Goal: Task Accomplishment & Management: Complete application form

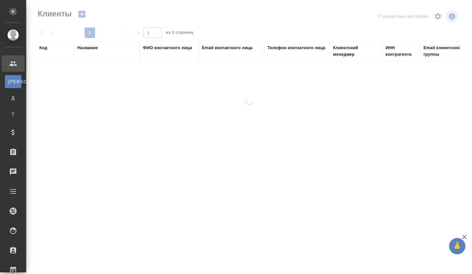
select select "RU"
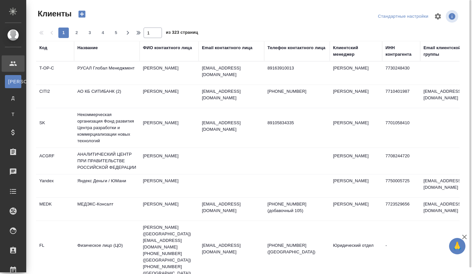
click at [85, 54] on div "Название" at bounding box center [106, 51] width 59 height 13
click at [91, 50] on div "Название" at bounding box center [87, 48] width 20 height 7
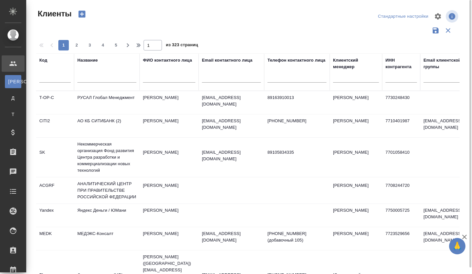
click at [97, 79] on input "text" at bounding box center [106, 78] width 59 height 8
paste input "АО Ураниум Уан Груп"
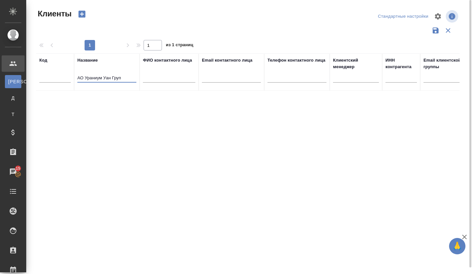
type input "АО Ураниум Уан Груп"
click at [86, 14] on icon "button" at bounding box center [81, 14] width 9 height 9
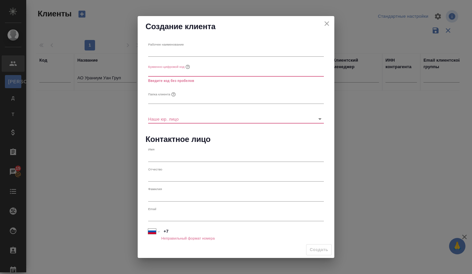
click at [160, 51] on input "text" at bounding box center [236, 52] width 176 height 9
paste input "АО Ураниум Уан Груп"
type input "АО Ураниум Уан Груп"
click at [168, 72] on input "text" at bounding box center [236, 71] width 176 height 9
type input "y"
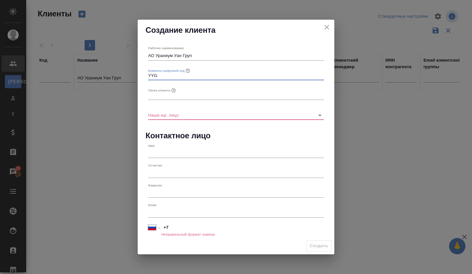
type input "YYG"
drag, startPoint x: 158, startPoint y: 55, endPoint x: 193, endPoint y: 57, distance: 35.1
click at [193, 57] on input "АО Ураниум Уан Груп" at bounding box center [236, 55] width 176 height 9
click at [172, 87] on div "Папка клиента" at bounding box center [162, 90] width 29 height 9
click at [172, 87] on button "Папка клиента" at bounding box center [173, 90] width 7 height 7
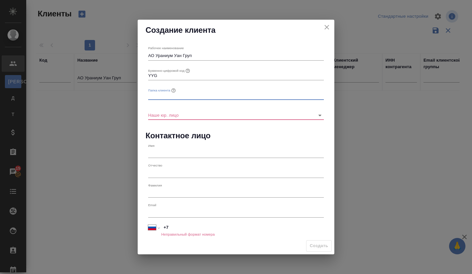
click at [165, 93] on input "text" at bounding box center [236, 95] width 176 height 9
type input "e"
type input "Ураиум"
click at [161, 113] on input "Наше юр. лицо" at bounding box center [225, 114] width 155 height 9
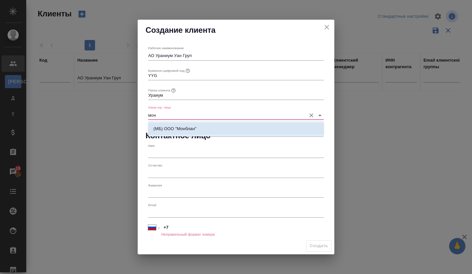
click at [167, 132] on p "(МБ) ООО "Монблан"" at bounding box center [174, 129] width 43 height 7
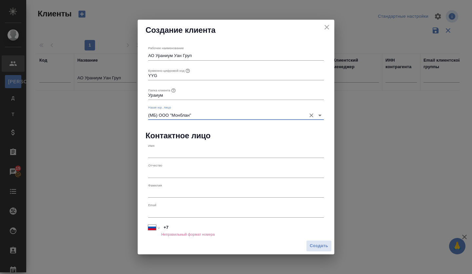
type input "(МБ) ООО "Монблан""
click at [163, 152] on input "text" at bounding box center [236, 153] width 176 height 9
click at [167, 214] on input "text" at bounding box center [236, 212] width 176 height 9
paste input "Kozlova.A.S@tenex.ru"
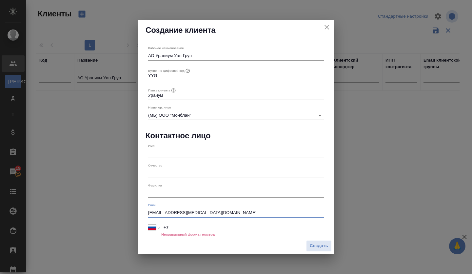
type input "Kozlova.A.S@tenex.ru"
click at [183, 223] on input "+7" at bounding box center [243, 228] width 162 height 10
click at [163, 154] on input "text" at bounding box center [236, 152] width 176 height 9
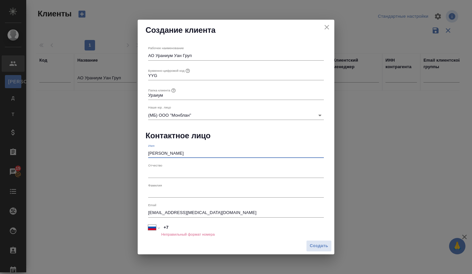
type input "Анна"
click at [162, 178] on input "text" at bounding box center [236, 172] width 176 height 9
click at [158, 189] on input "text" at bounding box center [236, 192] width 176 height 9
type input "Козлова"
click at [178, 225] on input "+7" at bounding box center [243, 228] width 162 height 10
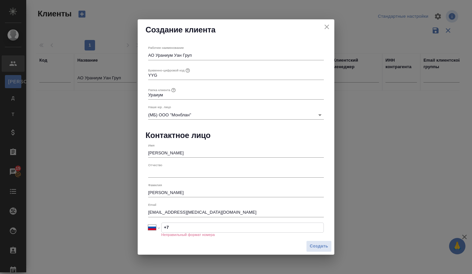
paste input "495 545 00 45"
type input "+7 495 545 00 45"
click at [329, 248] on button "Создать" at bounding box center [319, 245] width 26 height 11
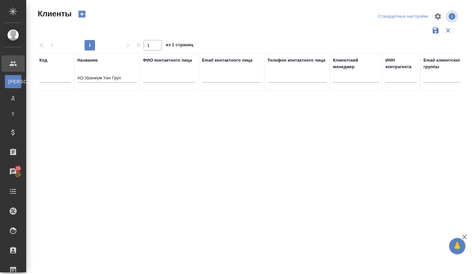
type input "+7"
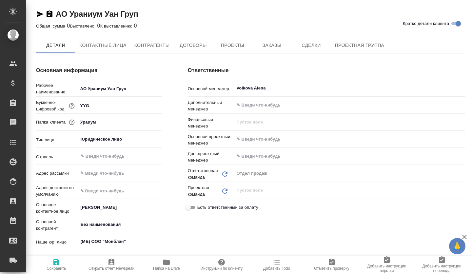
type textarea "x"
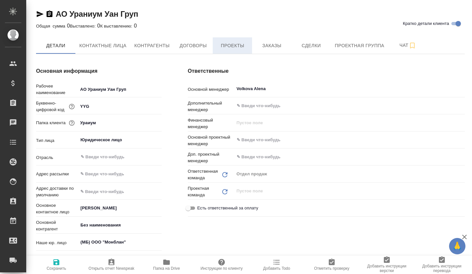
type textarea "x"
click at [266, 49] on button "Заказы" at bounding box center [271, 45] width 39 height 16
click at [307, 51] on button "Сделки" at bounding box center [310, 45] width 39 height 16
type textarea "x"
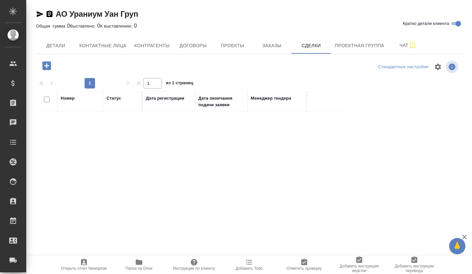
click at [42, 64] on icon "button" at bounding box center [46, 65] width 11 height 11
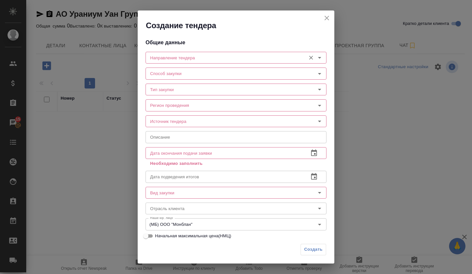
click at [203, 60] on input "Направление тендера" at bounding box center [224, 58] width 155 height 8
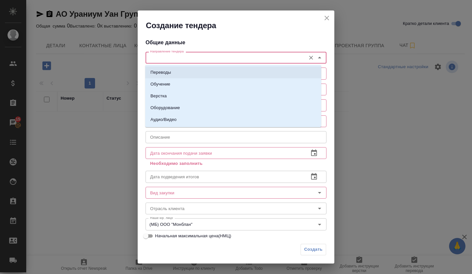
click at [188, 70] on li "Переводы" at bounding box center [233, 73] width 176 height 12
type input "Переводы"
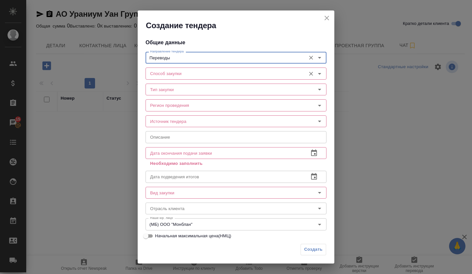
click at [173, 75] on input "Способ закупки" at bounding box center [224, 73] width 155 height 8
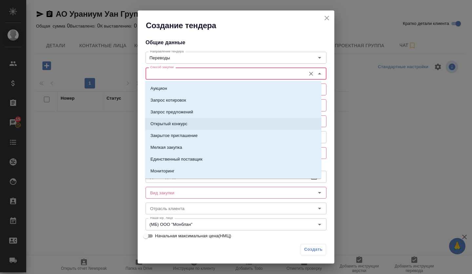
click at [184, 115] on p "Запрос предложений" at bounding box center [171, 112] width 43 height 7
type input "Запрос предложений"
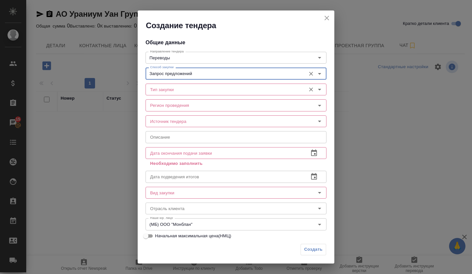
click at [175, 96] on div "Тип закупки Тип закупки" at bounding box center [235, 89] width 181 height 16
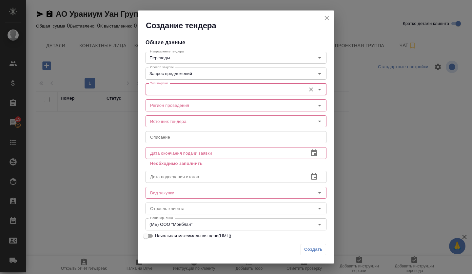
click at [172, 87] on input "Тип закупки" at bounding box center [224, 90] width 155 height 8
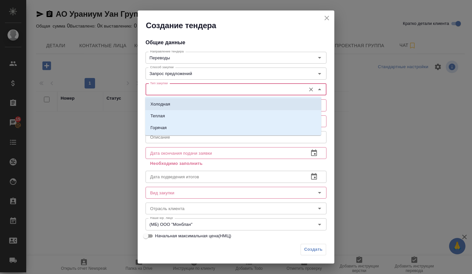
click at [171, 103] on li "Холодная" at bounding box center [233, 104] width 176 height 12
type input "Холодная"
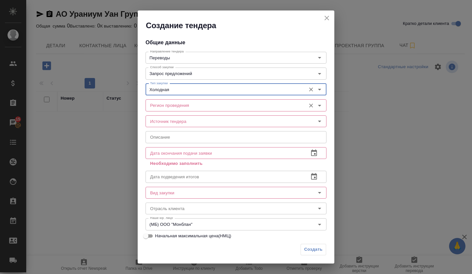
click at [174, 107] on input "Регион проведения" at bounding box center [224, 105] width 155 height 8
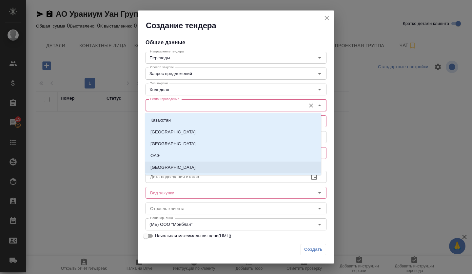
click at [180, 165] on li "Россия" at bounding box center [233, 168] width 176 height 12
type input "Россия"
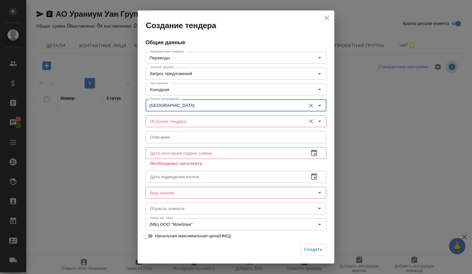
click at [177, 125] on input "Источник тендера" at bounding box center [224, 121] width 155 height 8
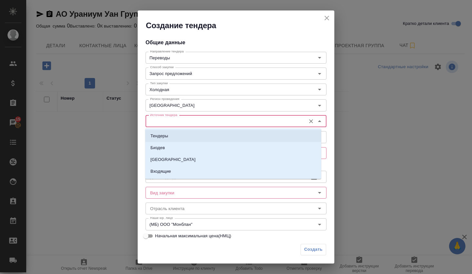
click at [171, 134] on li "Тендеры" at bounding box center [233, 136] width 176 height 12
type input "Тендеры"
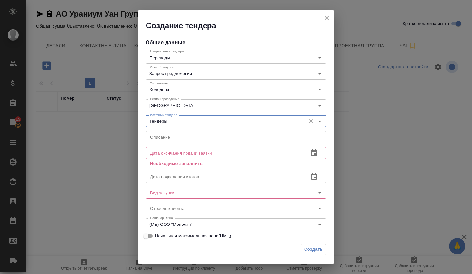
click at [171, 138] on input "text" at bounding box center [235, 137] width 181 height 12
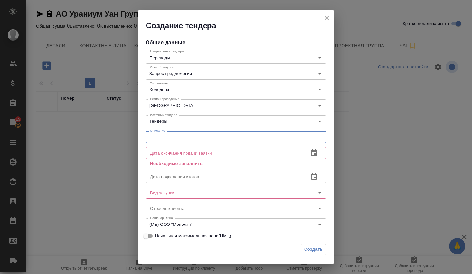
paste input "О запросе технико-коммерческого предложения для АО Ураниум Уан Груп"
type input "О запросе технико-коммерческого предложения для АО Ураниум Уан Груп"
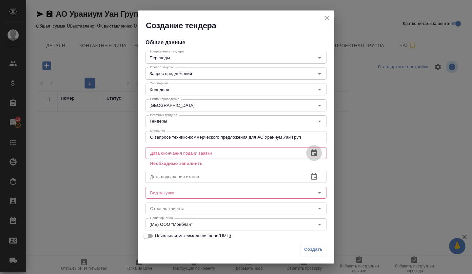
click at [311, 156] on icon "button" at bounding box center [314, 153] width 8 height 8
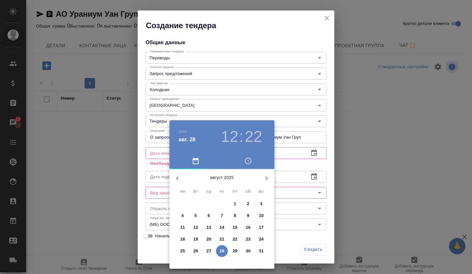
click at [237, 252] on p "29" at bounding box center [235, 251] width 5 height 7
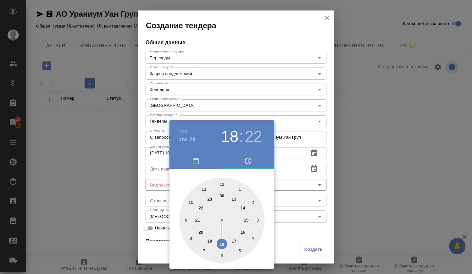
click at [223, 248] on div at bounding box center [221, 220] width 85 height 85
type input "29.08.2025 18:00"
click at [221, 184] on div at bounding box center [221, 220] width 85 height 85
click at [286, 189] on div at bounding box center [236, 137] width 472 height 274
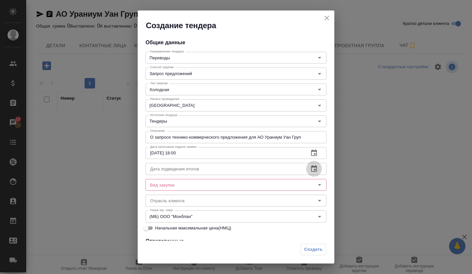
click at [312, 167] on icon "button" at bounding box center [314, 169] width 8 height 8
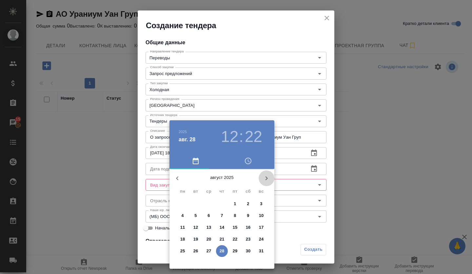
click at [267, 177] on icon "button" at bounding box center [266, 178] width 8 height 8
click at [235, 205] on p "5" at bounding box center [235, 204] width 2 height 7
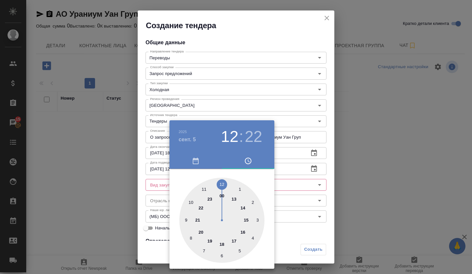
click at [220, 193] on div at bounding box center [221, 220] width 85 height 85
click at [223, 185] on div at bounding box center [221, 220] width 85 height 85
type input "05.09.2025 00:00"
click at [277, 197] on div at bounding box center [236, 137] width 472 height 274
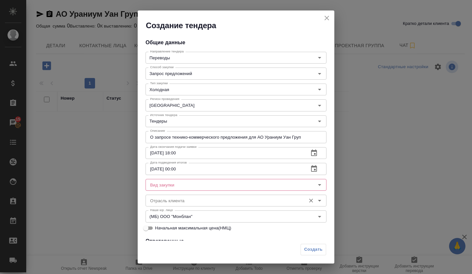
click at [180, 192] on div "Общие данные Направление тендера Переводы Направление тендера Способ закупки За…" at bounding box center [236, 136] width 197 height 210
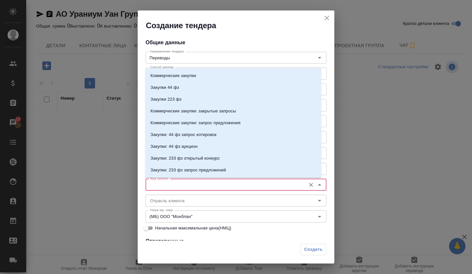
click at [180, 187] on input "Вид закупки" at bounding box center [224, 185] width 155 height 8
click at [159, 70] on div "Коммерческие закупки Закупки 44 фз Закупки 223 фз Коммерческие закупки: закрыты…" at bounding box center [233, 122] width 176 height 109
click at [160, 74] on p "Коммерческие закупки" at bounding box center [173, 75] width 46 height 7
type input "Коммерческие закупки"
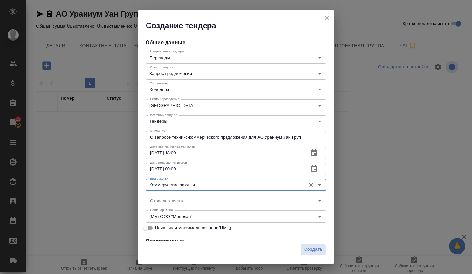
scroll to position [66, 0]
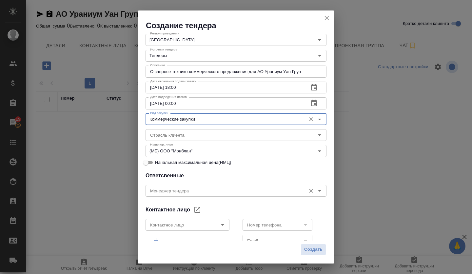
click at [194, 184] on div "Менеджер тендера Менеджер тендера" at bounding box center [235, 190] width 181 height 16
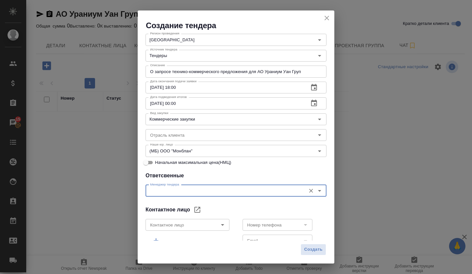
click at [227, 174] on h4 "Ответсвенные" at bounding box center [235, 176] width 181 height 8
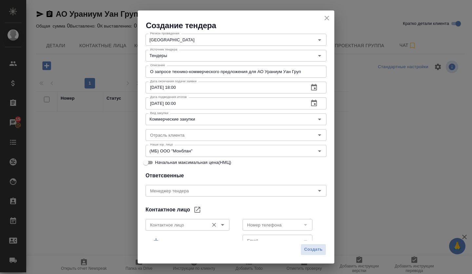
click at [223, 227] on icon "Open" at bounding box center [223, 225] width 8 height 8
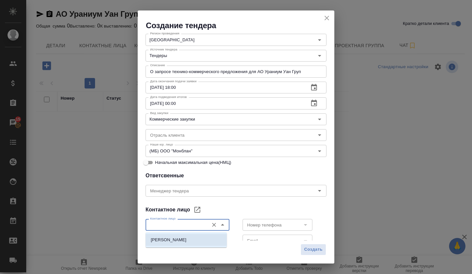
click at [193, 239] on li "Козлова Анна" at bounding box center [185, 240] width 81 height 12
type input "Козлова Анна"
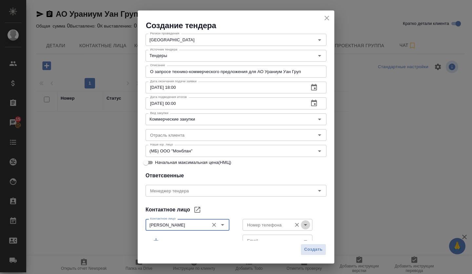
click at [303, 225] on icon "Open" at bounding box center [305, 225] width 8 height 8
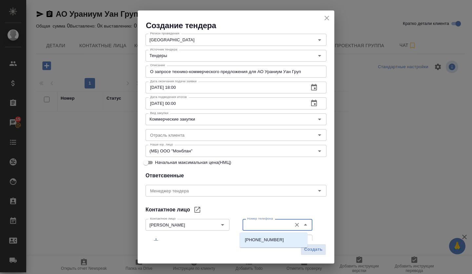
click at [263, 236] on li "+74955450045" at bounding box center [274, 240] width 68 height 12
type input "+74955450045"
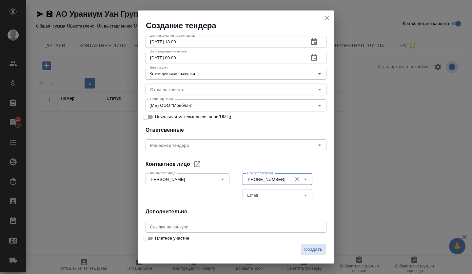
scroll to position [115, 0]
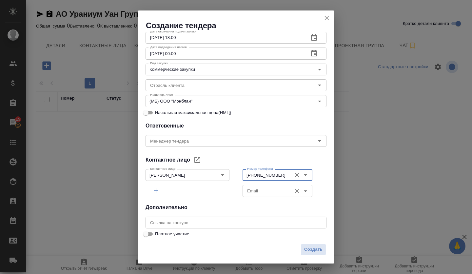
click at [301, 193] on icon "Open" at bounding box center [305, 191] width 8 height 8
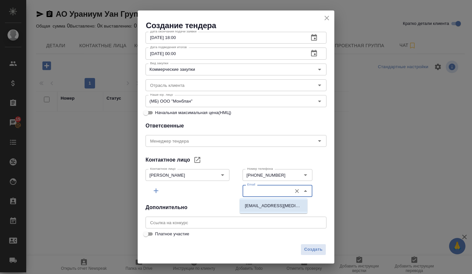
click at [268, 204] on p "Kozlova.A.S@tenex.ru" at bounding box center [273, 206] width 57 height 7
type input "Kozlova.A.S@tenex.ru"
click at [310, 256] on div "Создать" at bounding box center [236, 252] width 197 height 23
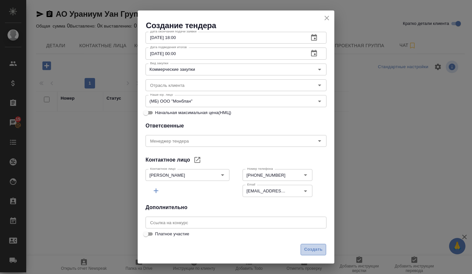
click at [310, 251] on span "Создать" at bounding box center [313, 250] width 18 height 8
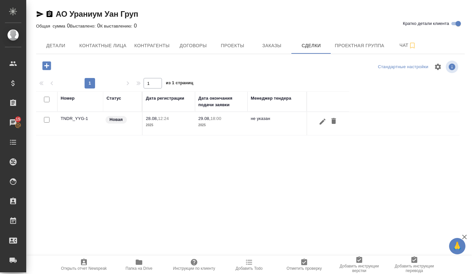
click at [73, 119] on td "TNDR_YYG-1" at bounding box center [80, 123] width 46 height 23
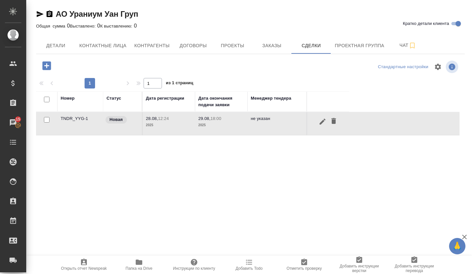
click at [73, 119] on td "TNDR_YYG-1" at bounding box center [80, 123] width 46 height 23
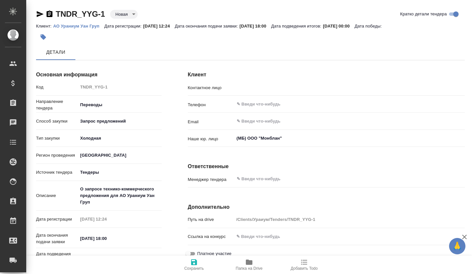
type input "Козлова Анна"
click at [129, 11] on body "🙏 .cls-1 fill:#fff; AWATERA Volkova Alena Клиенты Спецификации Заказы Чаты Todo…" at bounding box center [236, 137] width 472 height 274
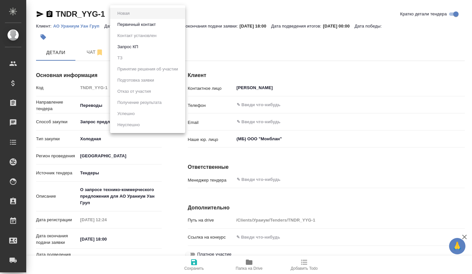
click at [132, 25] on button "Первичный контакт" at bounding box center [136, 24] width 42 height 7
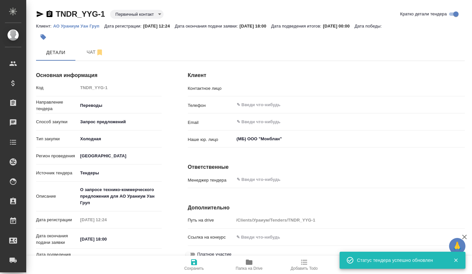
type input "Козлова Анна"
click at [133, 16] on body "🙏 .cls-1 fill:#fff; AWATERA Volkova Alena Клиенты Спецификации Заказы Чаты Todo…" at bounding box center [236, 137] width 472 height 274
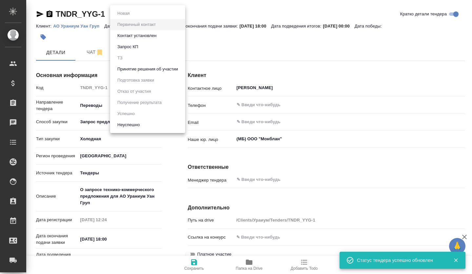
click at [155, 73] on li "Принятие решения об участии" at bounding box center [147, 69] width 75 height 11
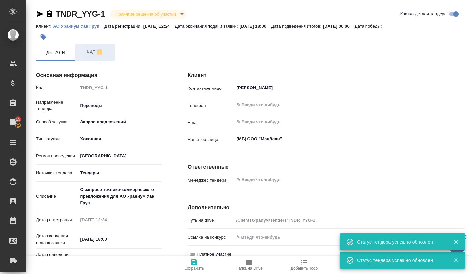
click at [92, 56] on span "Чат" at bounding box center [94, 52] width 31 height 8
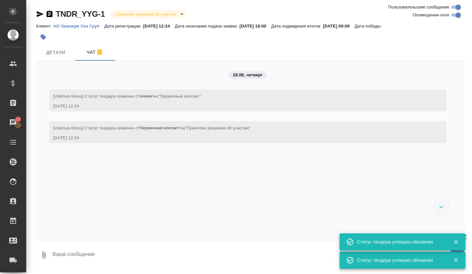
click at [66, 259] on textarea at bounding box center [258, 255] width 413 height 22
paste textarea "Алена, привет! Зарегистрируй, пожалуйста, в тере) -- Aleksandra Kasatkina Manag…"
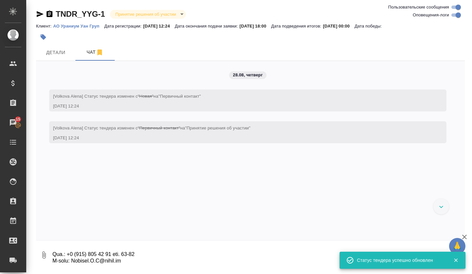
click at [456, 242] on div "Статус тендера успешно обновлен" at bounding box center [402, 241] width 126 height 17
click at [457, 261] on icon "button" at bounding box center [456, 261] width 4 height 4
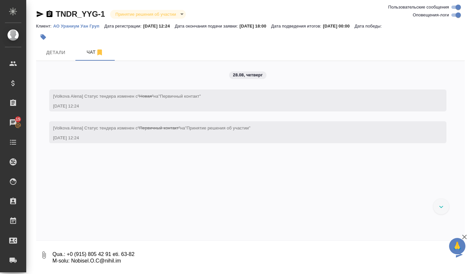
click at [122, 256] on textarea at bounding box center [253, 255] width 402 height 22
paste textarea "Алена, привет! Зарегистрируй, пожалуйста, в тере) -- Aleksandra Kasatkina Manag…"
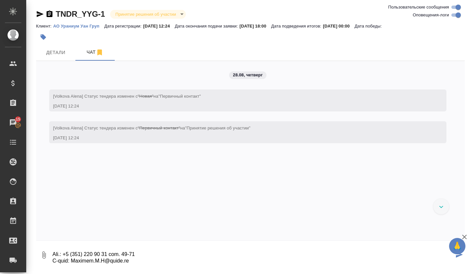
paste textarea "Алена, привет! Зарегистрируй, пожалуйста, в тере) -- Aleksandra Kasatkina Manag…"
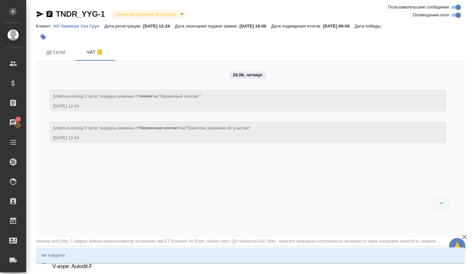
type textarea "Алена, привет! Зарегистрируй, пожалуйста, в тере) -- Aleksandra Kasatkina Manag…"
type input "awatera.com);Тема: О запросе технико-коммерческого предложения для АО Ураниум У…"
type textarea "Алена, привет! Зарегистрируй, пожалуйста, в тере) -- Aleksandra Kasatkina Manag…"
type input "awatera.com);Тема: О запросе технико-коммерческого предложения для АО Ураниум У…"
type textarea "Алена, привет! Зарегистрируй, пожалуйста, в тере) -- Aleksandra Kasatkina Manag…"
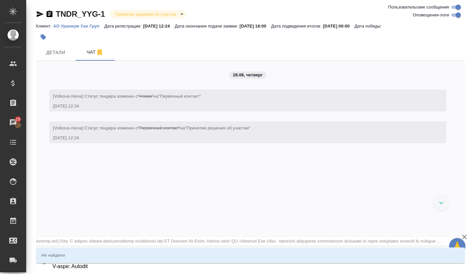
type input "awatera.com);Тема: О запросе технико-коммерческого предложения для АО Ураниум У…"
type textarea "Алена, привет! Зарегистрируй, пожалуйста, в тере) -- Aleksandra Kasatkina Manag…"
type input "awatera.com);Тема: О запросе технико-коммерческого предложения для АО Ураниум У…"
type textarea "Алена, привет! Зарегистрируй, пожалуйста, в тере) -- Aleksandra Kasatkina Manag…"
type input "awatera.com);Тема: О запросе технико-коммерческого предложения для АО Ураниум У…"
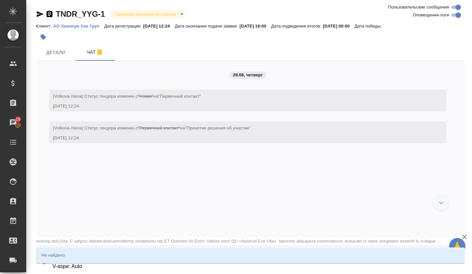
type textarea "Алена, привет! Зарегистрируй, пожалуйста, в тере) -- Aleksandra Kasatkina Manag…"
type input "awatera.com);Тема: О запросе технико-коммерческого предложения для АО Ураниум У…"
type textarea "Алена, привет! Зарегистрируй, пожалуйста, в тере) -- Aleksandra Kasatkina Manag…"
type input "awatera.com);Тема: О запросе технико-коммерческого предложения для АО Ураниум У…"
type textarea "Алена, привет! Зарегистрируй, пожалуйста, в тере) -- Aleksandra Kasatkina Manag…"
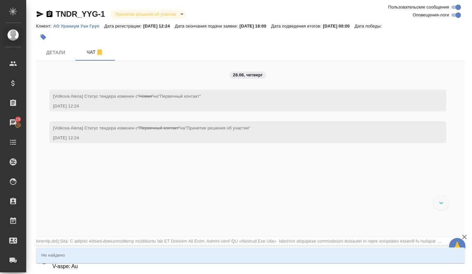
type input "awatera.com);Тема: О запросе технико-коммерческого предложения для АО Ураниум У…"
type textarea "Алена, привет! Зарегистрируй, пожалуйста, в тере) -- Aleksandra Kasatkina Manag…"
type input "awatera.com);Тема: О запросе технико-коммерческого предложения для АО Ураниум У…"
type textarea "Алена, привет! Зарегистрируй, пожалуйста, в тере) -- Aleksandra Kasatkina Manag…"
type input "awatera.com);Тема: О запросе технико-коммерческого предложения для АО Ураниум У…"
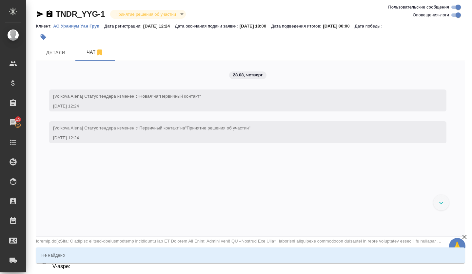
type textarea "Алена, привет! Зарегистрируй, пожалуйста, в тере) -- Aleksandra Kasatkina Manag…"
type input "awatera.com);Тема: О запросе технико-коммерческого предложения для АО Ураниум У…"
type textarea "Алена, привет! Зарегистрируй, пожалуйста, в тере) -- Aleksandra Kasatkina Manag…"
type input "awatera.com);Тема: О запросе технико-коммерческого предложения для АО Ураниум У…"
type textarea "Алена, привет! Зарегистрируй, пожалуйста, в тере) -- Aleksandra Kasatkina Manag…"
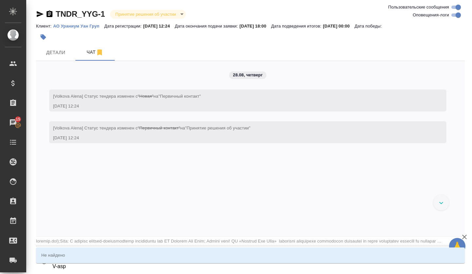
type input "awatera.com);Тема: О запросе технико-коммерческого предложения для АО Ураниум У…"
type textarea "Алена, привет! Зарегистрируй, пожалуйста, в тере) -- Aleksandra Kasatkina Manag…"
type input "awatera.com);Тема: О запросе технико-коммерческого предложения для АО Ураниум У…"
type textarea "Алена, привет! Зарегистрируй, пожалуйста, в тере) -- Aleksandra Kasatkina Manag…"
type input "awatera.com);Тема: О запросе технико-коммерческого предложения для АО Ураниум У…"
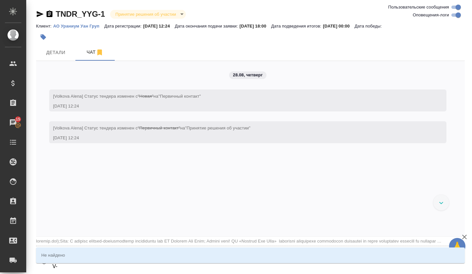
type textarea "Алена, привет! Зарегистрируй, пожалуйста, в тере) -- Aleksandra Kasatkina Manag…"
type input "awatera.com);Тема: О запросе технико-коммерческого предложения для АО Ураниум У…"
type textarea "Алена, привет! Зарегистрируй, пожалуйста, в тере) -- Aleksandra Kasatkina Manag…"
type input "awatera.com);Тема: О запросе технико-коммерческого предложения для АО Ураниум У…"
type textarea "Алена, привет! Зарегистрируй, пожалуйста, в тере) -- Aleksandra Kasatkina Manag…"
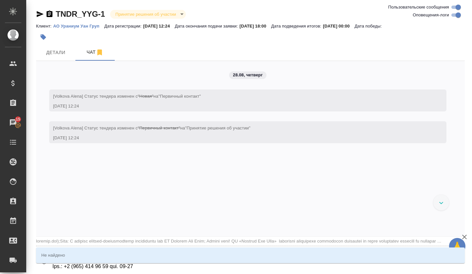
type input "awatera.com);Тема: О запросе технико-коммерческого предложения для АО Ураниум У…"
type textarea "Алена, привет! Зарегистрируй, пожалуйста, в тере) -- Aleksandra Kasatkina Manag…"
type input "awatera.com);Тема: О запросе технико-коммерческого предложения для АО Ураниум У…"
type textarea "Алена, привет! Зарегистрируй, пожалуйста, в тере) -- Aleksandra Kasatkina Manag…"
type input "awatera.com);Тема: О запросе технико-коммерческого предложения для АО Ураниум У…"
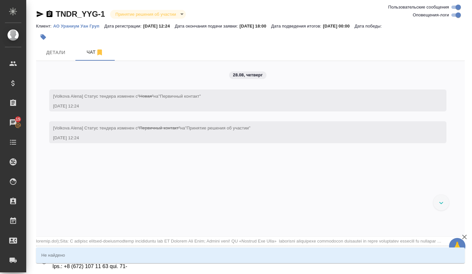
type textarea "Алена, привет! Зарегистрируй, пожалуйста, в тере) -- Aleksandra Kasatkina Manag…"
type input "awatera.com);Тема: О запросе технико-коммерческого предложения для АО Ураниум У…"
type textarea "Алена, привет! Зарегистрируй, пожалуйста, в тере) -- Aleksandra Kasatkina Manag…"
type input "awatera.com);Тема: О запросе технико-коммерческого предложения для АО Ураниум У…"
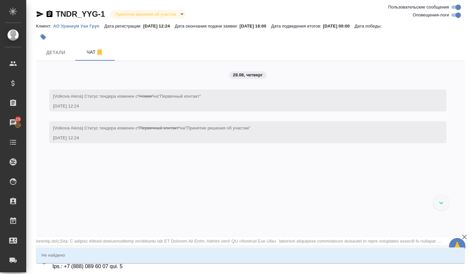
type textarea "Алена, привет! Зарегистрируй, пожалуйста, в тере) -- Aleksandra Kasatkina Manag…"
type input "awatera.com);Тема: О запросе технико-коммерческого предложения для АО Ураниум У…"
type textarea "Алена, привет! Зарегистрируй, пожалуйста, в тере) -- Aleksandra Kasatkina Manag…"
type input "awatera.com);Тема: О запросе технико-коммерческого предложения для АО Ураниум У…"
type textarea "Алена, привет! Зарегистрируй, пожалуйста, в тере) -- Aleksandra Kasatkina Manag…"
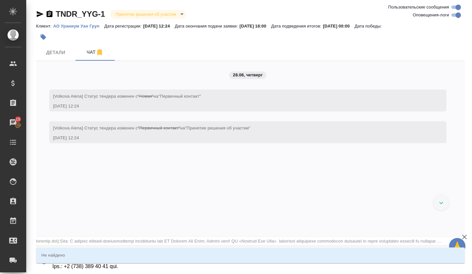
type input "awatera.com);Тема: О запросе технико-коммерческого предложения для АО Ураниум У…"
type textarea "Алена, привет! Зарегистрируй, пожалуйста, в тере) -- Aleksandra Kasatkina Manag…"
type input "awatera.com);Тема: О запросе технико-коммерческого предложения для АО Ураниум У…"
type textarea "Алена, привет! Зарегистрируй, пожалуйста, в тере) -- Aleksandra Kasatkina Manag…"
type input "awatera.com);Тема: О запросе технико-коммерческого предложения для АО Ураниум У…"
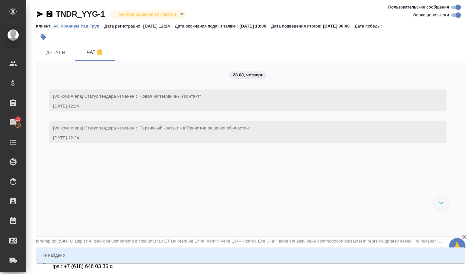
type textarea "Алена, привет! Зарегистрируй, пожалуйста, в тере) -- Aleksandra Kasatkina Manag…"
type input "awatera.com);Тема: О запросе технико-коммерческого предложения для АО Ураниум У…"
type textarea "Алена, привет! Зарегистрируй, пожалуйста, в тере) -- Aleksandra Kasatkina Manag…"
type input "awatera.com);Тема: О запросе технико-коммерческого предложения для АО Ураниум У…"
type textarea "Алена, привет! Зарегистрируй, пожалуйста, в тере) -- Aleksandra Kasatkina Manag…"
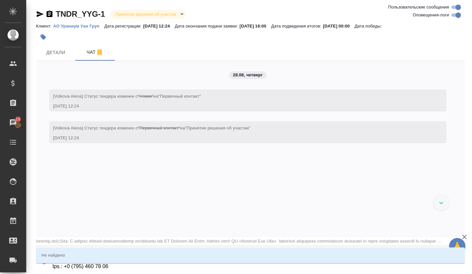
type input "awatera.com);Тема: О запросе технико-коммерческого предложения для АО Ураниум У…"
type textarea "Алена, привет! Зарегистрируй, пожалуйста, в тере) -- Aleksandra Kasatkina Manag…"
type input "awatera.com);Тема: О запросе технико-коммерческого предложения для АО Ураниум У…"
type textarea "Алена, привет! Зарегистрируй, пожалуйста, в тере) -- Aleksandra Kasatkina Manag…"
type input "awatera.com);Тема: О запросе технико-коммерческого предложения для АО Ураниум У…"
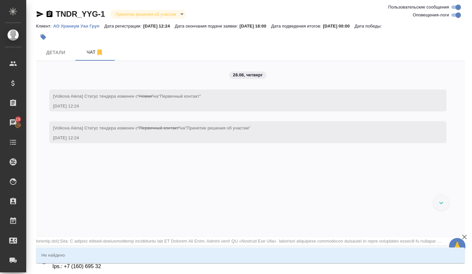
type textarea "Алена, привет! Зарегистрируй, пожалуйста, в тере) -- Aleksandra Kasatkina Manag…"
type input "awatera.com);Тема: О запросе технико-коммерческого предложения для АО Ураниум У…"
type textarea "Алена, привет! Зарегистрируй, пожалуйста, в тере) -- Aleksandra Kasatkina Manag…"
type input "awatera.com);Тема: О запросе технико-коммерческого предложения для АО Ураниум У…"
type textarea "Алена, привет! Зарегистрируй, пожалуйста, в тере) -- Aleksandra Kasatkina Manag…"
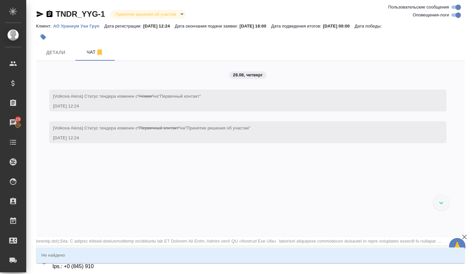
click at [465, 237] on icon "button" at bounding box center [464, 237] width 5 height 5
click at [140, 260] on div "Не найдено" at bounding box center [250, 255] width 429 height 16
click at [182, 204] on div "28.08, четверг [Volkova Alena] Статус тендера изменен с "Новая" на "Первичный к…" at bounding box center [250, 148] width 429 height 175
click at [163, 256] on div "Не найдено" at bounding box center [250, 255] width 429 height 16
type input "awatera.com);Тема: О запросе технико-коммерческого предложения для АО Ураниум У…"
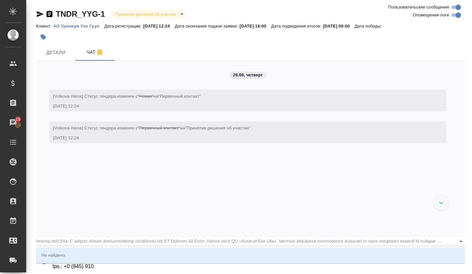
click at [210, 268] on textarea at bounding box center [253, 260] width 402 height 22
click at [47, 48] on button "Детали" at bounding box center [55, 52] width 39 height 16
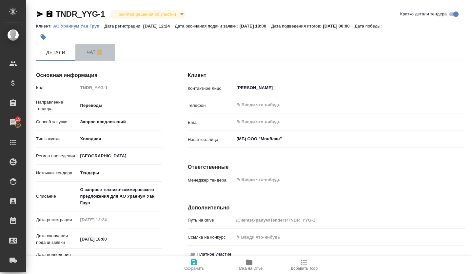
click at [87, 50] on span "Чат" at bounding box center [94, 52] width 31 height 8
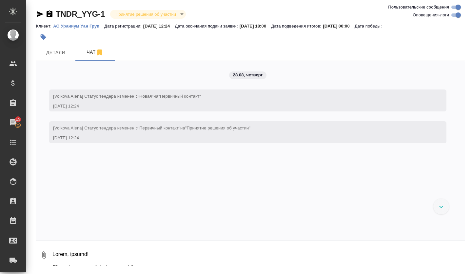
drag, startPoint x: 54, startPoint y: 253, endPoint x: 172, endPoint y: 279, distance: 120.0
click at [172, 274] on html ".cls-1 fill:#fff; AWATERA Volkova Alena Клиенты Спецификации Заказы 15 Чаты Tod…" at bounding box center [236, 137] width 472 height 274
click at [242, 273] on div ".cls-1 fill:#fff; AWATERA Volkova Alena Клиенты Спецификации Заказы 15 Чаты Tod…" at bounding box center [236, 137] width 472 height 274
click at [46, 253] on icon "button" at bounding box center [44, 254] width 4 height 7
click at [129, 265] on div at bounding box center [236, 137] width 472 height 274
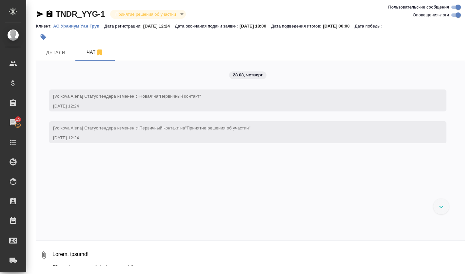
drag, startPoint x: 385, startPoint y: 265, endPoint x: 345, endPoint y: 272, distance: 41.2
click at [385, 264] on textarea at bounding box center [258, 255] width 413 height 22
drag, startPoint x: 51, startPoint y: 251, endPoint x: 102, endPoint y: 264, distance: 52.8
click at [102, 264] on div "0" at bounding box center [250, 255] width 429 height 22
drag, startPoint x: 50, startPoint y: 252, endPoint x: 60, endPoint y: 253, distance: 9.6
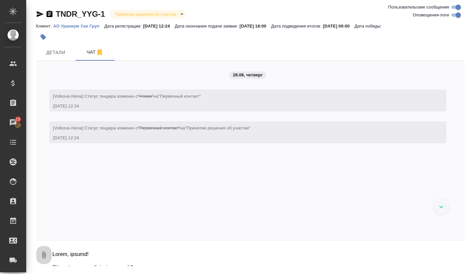
click at [60, 253] on div "0" at bounding box center [250, 255] width 429 height 22
click at [60, 253] on textarea at bounding box center [258, 255] width 413 height 22
drag, startPoint x: 60, startPoint y: 253, endPoint x: 199, endPoint y: 289, distance: 144.3
click at [199, 274] on html ".cls-1 fill:#fff; AWATERA Volkova Alena Клиенты Спецификации Заказы 15 Чаты Tod…" at bounding box center [236, 137] width 472 height 274
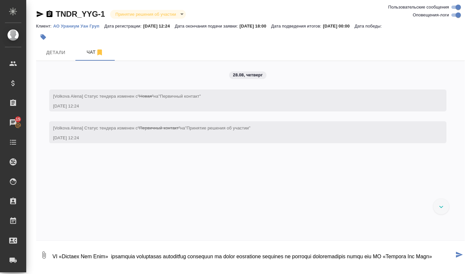
type textarea "-- Aleksandra Kasatkina Manager Of Inbound Sales Team +74952120989 / a.kasatkin…"
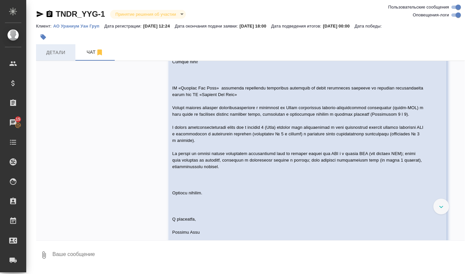
scroll to position [1163, 0]
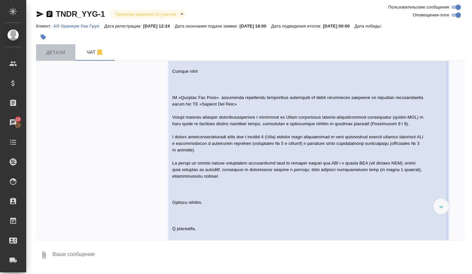
click at [53, 54] on span "Детали" at bounding box center [55, 52] width 31 height 8
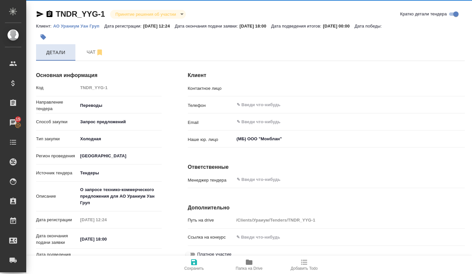
type input "Козлова Анна"
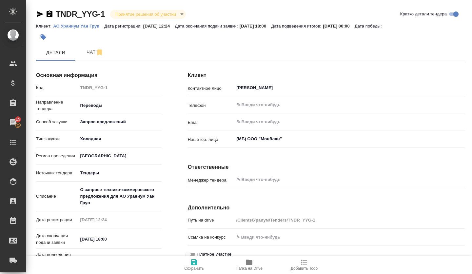
click at [249, 265] on icon "button" at bounding box center [249, 262] width 8 height 8
